Goal: Information Seeking & Learning: Learn about a topic

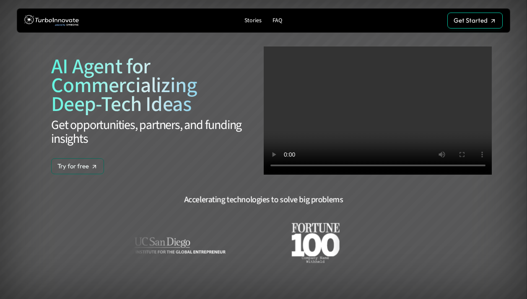
scroll to position [1955, 0]
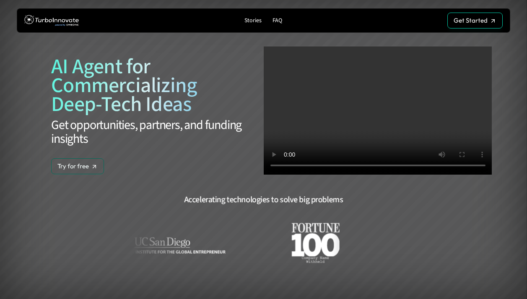
scroll to position [1955, 0]
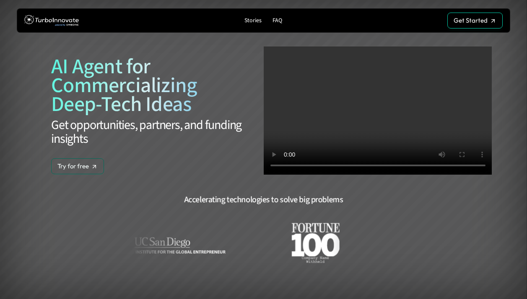
scroll to position [1955, 0]
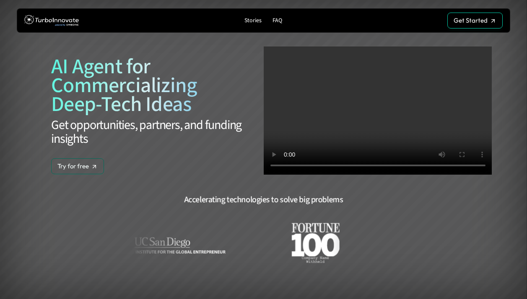
scroll to position [1955, 0]
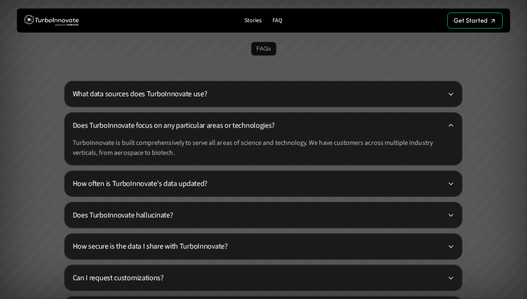
scroll to position [1955, 0]
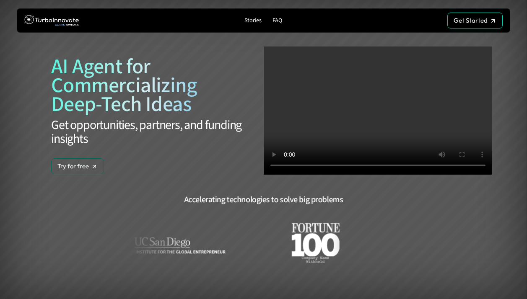
scroll to position [1955, 0]
